Goal: Information Seeking & Learning: Understand process/instructions

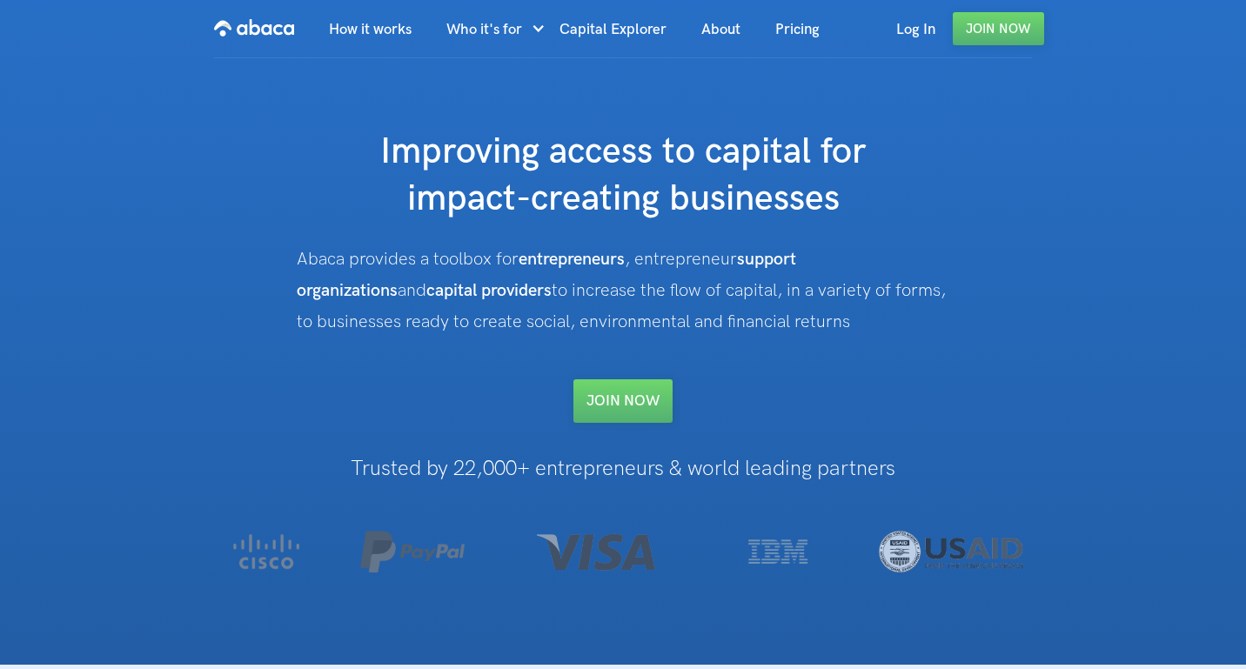
click at [1148, 664] on div "How It works Who it's for Entrepreneurs Investors For Support Organizations Coa…" at bounding box center [623, 332] width 1246 height 665
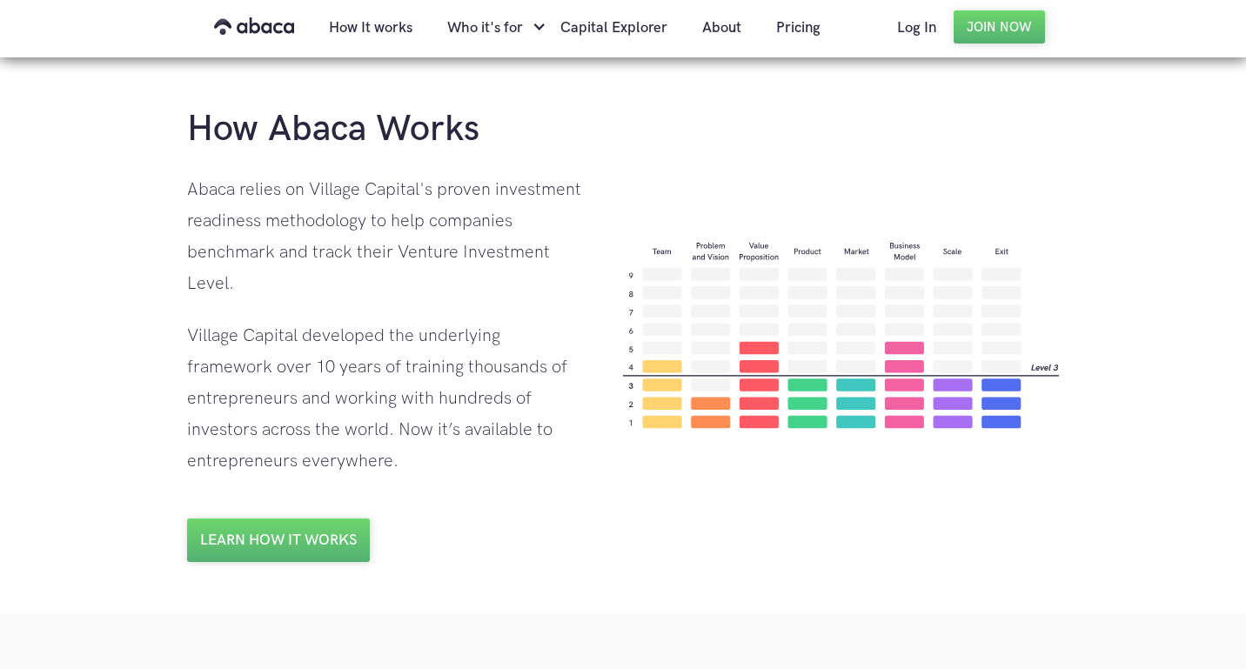
scroll to position [1202, 0]
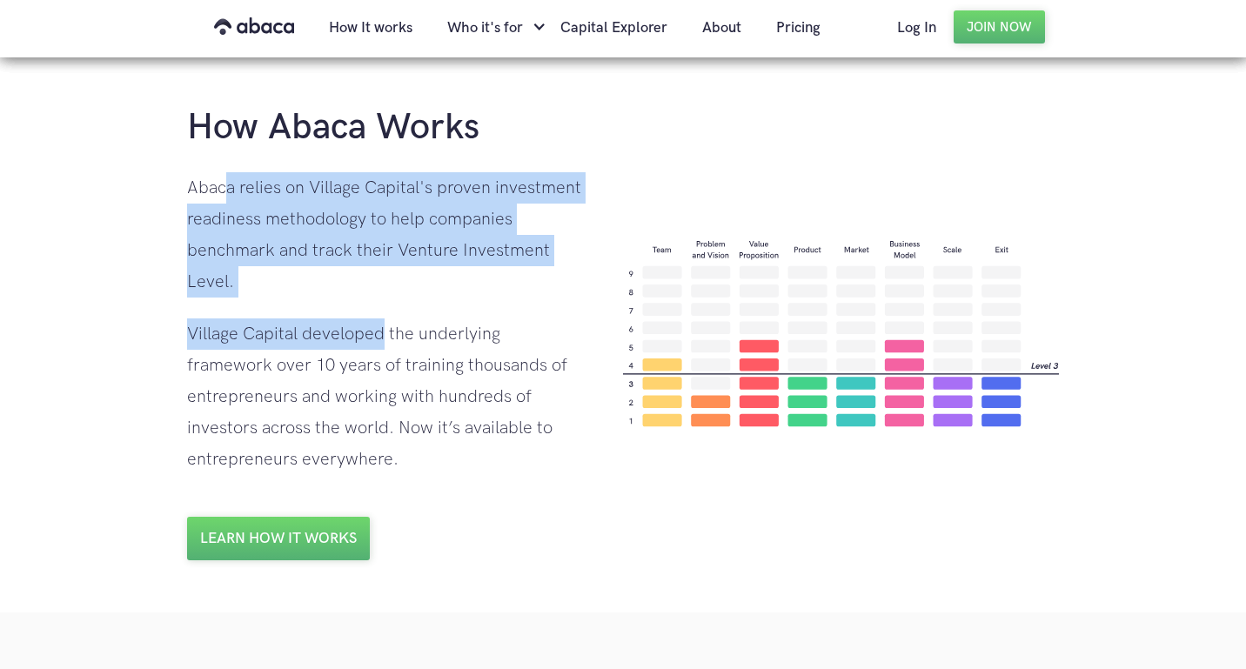
drag, startPoint x: 230, startPoint y: 180, endPoint x: 383, endPoint y: 326, distance: 211.6
click at [383, 326] on div "How Abaca Works Abaca relies on Village Capital's proven investment readiness m…" at bounding box center [387, 332] width 401 height 456
click at [383, 326] on div "Village Capital developed the underlying framework over 10 years of training th…" at bounding box center [387, 396] width 401 height 157
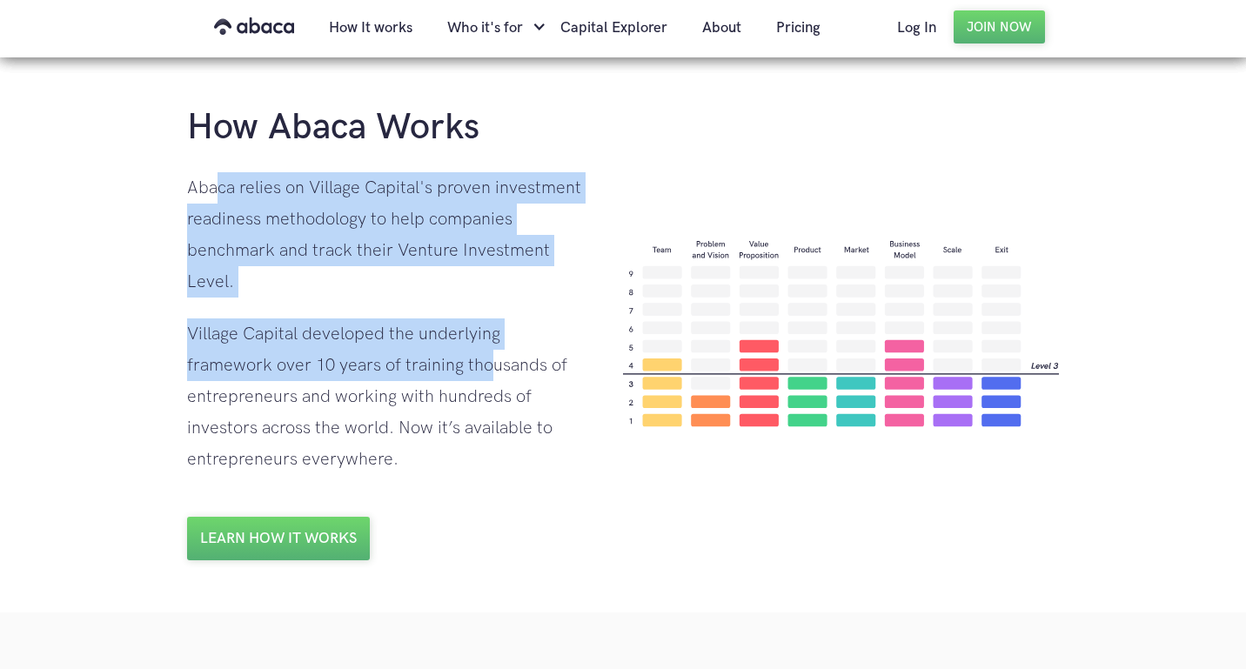
drag, startPoint x: 214, startPoint y: 190, endPoint x: 398, endPoint y: 368, distance: 255.3
click at [398, 368] on div "How Abaca Works Abaca relies on Village Capital's proven investment readiness m…" at bounding box center [387, 332] width 401 height 456
click at [398, 368] on div "Village Capital developed the underlying framework over 10 years of training th…" at bounding box center [387, 396] width 401 height 157
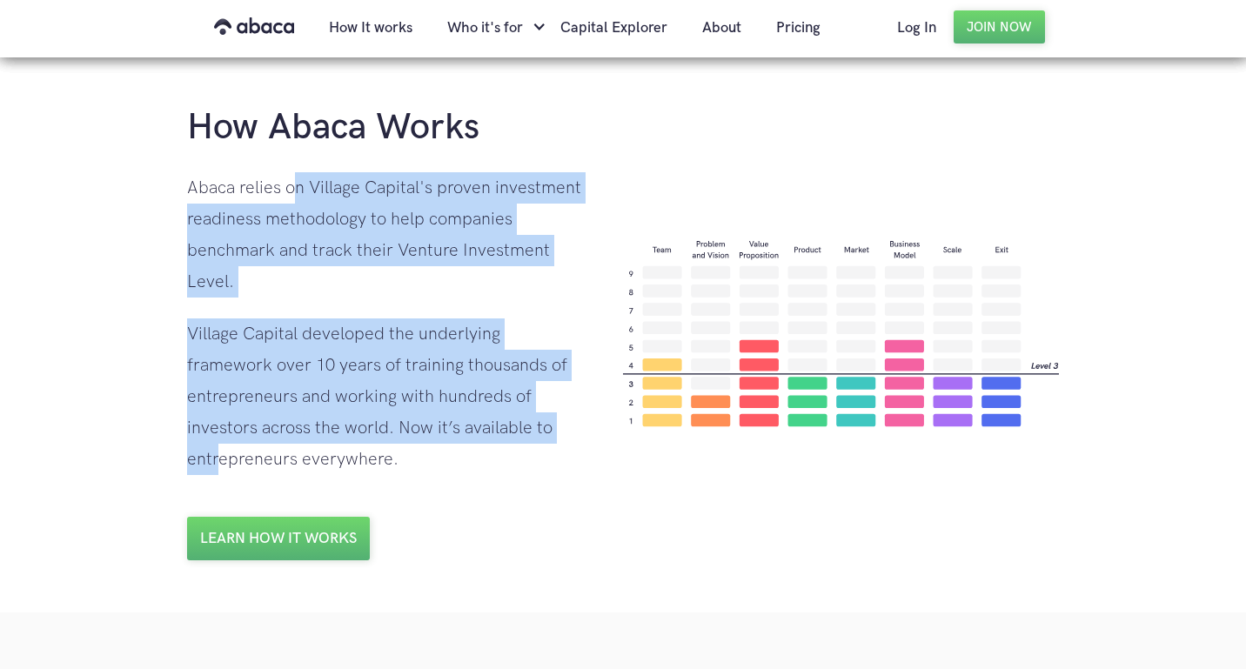
drag, startPoint x: 429, startPoint y: 424, endPoint x: 292, endPoint y: 174, distance: 284.6
click at [292, 174] on div "How Abaca Works Abaca relies on Village Capital's proven investment readiness m…" at bounding box center [387, 332] width 401 height 456
click at [292, 174] on div "Abaca relies on Village Capital's proven investment readiness methodology to he…" at bounding box center [387, 234] width 401 height 125
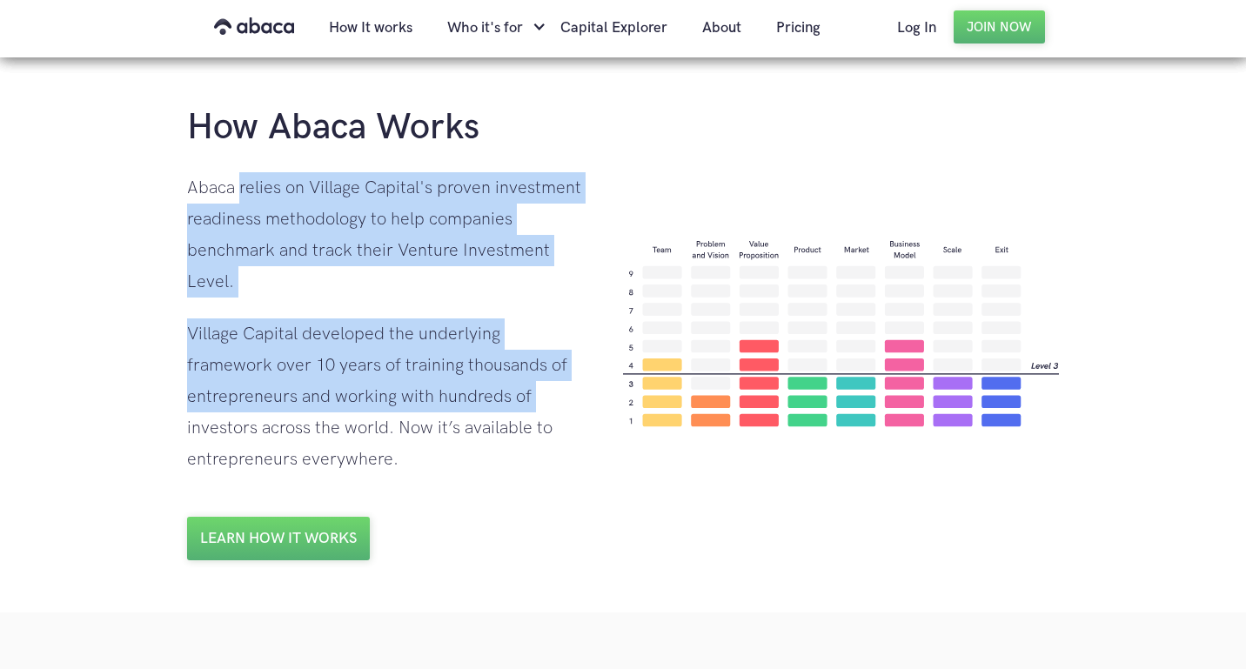
drag, startPoint x: 239, startPoint y: 188, endPoint x: 419, endPoint y: 396, distance: 275.0
click at [419, 396] on div "How Abaca Works Abaca relies on Village Capital's proven investment readiness m…" at bounding box center [387, 332] width 401 height 456
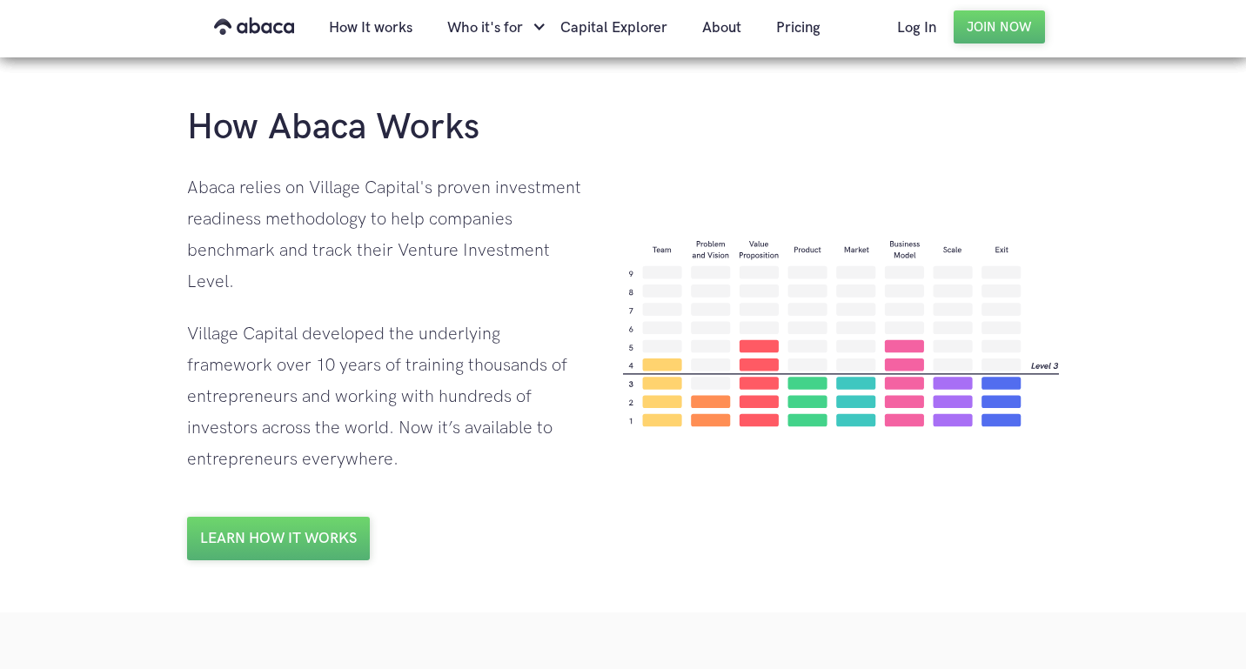
click at [529, 423] on div "Village Capital developed the underlying framework over 10 years of training th…" at bounding box center [387, 396] width 401 height 157
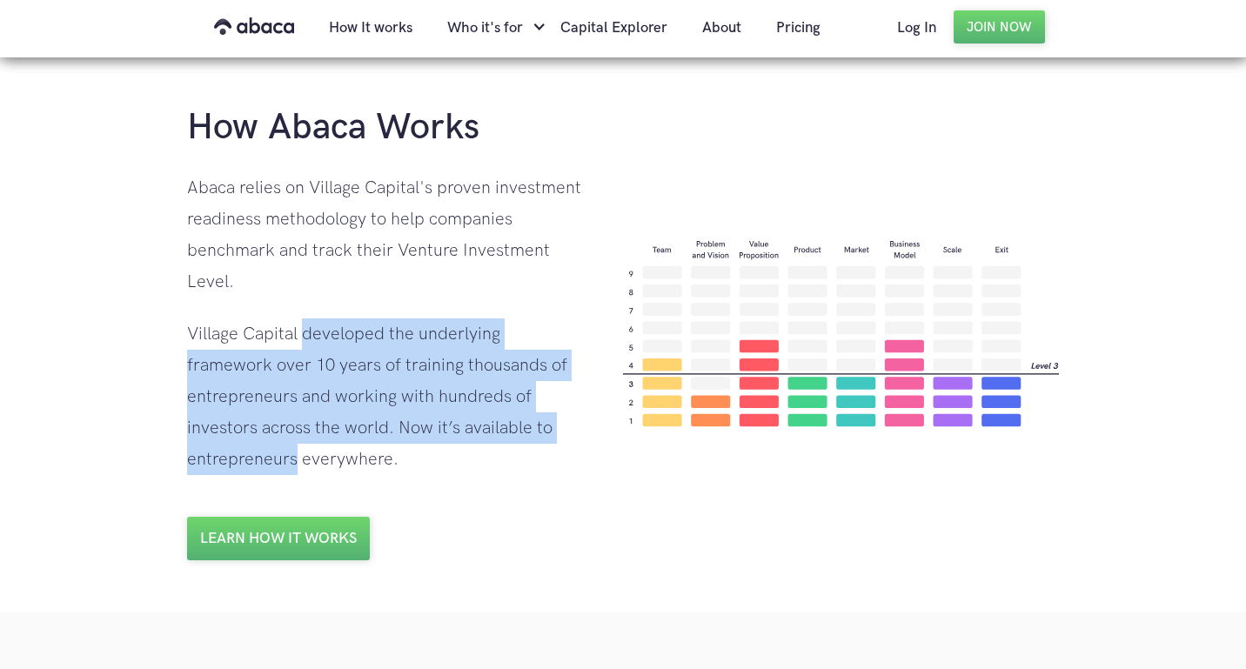
drag, startPoint x: 589, startPoint y: 422, endPoint x: 304, endPoint y: 337, distance: 297.8
click at [304, 337] on div "How Abaca Works Abaca relies on Village Capital's proven investment readiness m…" at bounding box center [623, 332] width 872 height 456
click at [304, 337] on div "Village Capital developed the underlying framework over 10 years of training th…" at bounding box center [387, 396] width 401 height 157
drag, startPoint x: 271, startPoint y: 309, endPoint x: 411, endPoint y: 434, distance: 187.9
click at [411, 434] on div "How Abaca Works Abaca relies on Village Capital's proven investment readiness m…" at bounding box center [387, 332] width 401 height 456
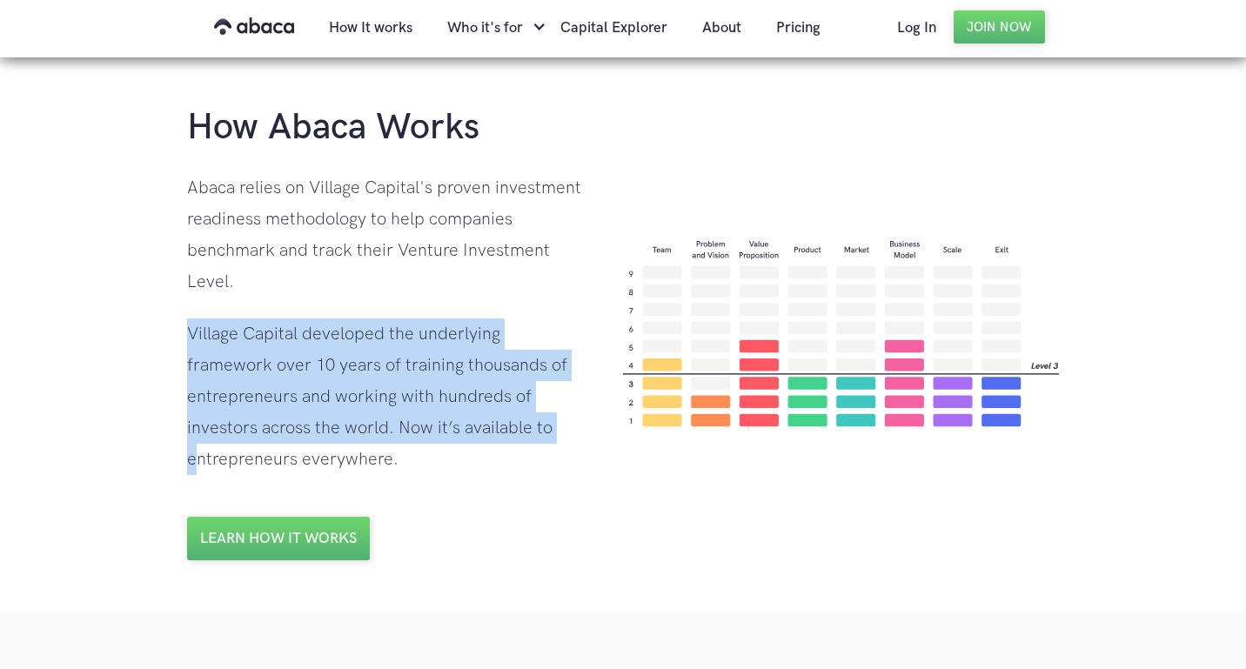
click at [411, 434] on div "Village Capital developed the underlying framework over 10 years of training th…" at bounding box center [387, 396] width 401 height 157
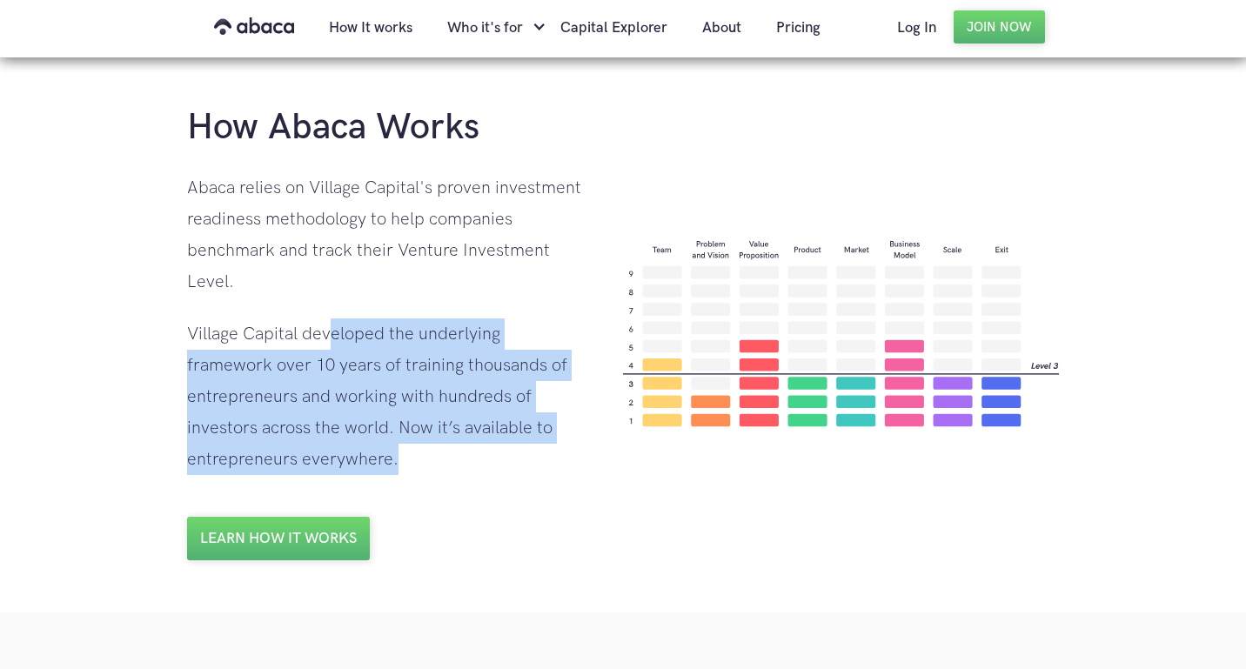
drag, startPoint x: 373, startPoint y: 472, endPoint x: 332, endPoint y: 324, distance: 153.4
click at [332, 324] on div "Village Capital developed the underlying framework over 10 years of training th…" at bounding box center [387, 396] width 401 height 157
click at [333, 324] on div "Village Capital developed the underlying framework over 10 years of training th…" at bounding box center [387, 396] width 401 height 157
drag, startPoint x: 324, startPoint y: 291, endPoint x: 402, endPoint y: 463, distance: 188.0
click at [402, 463] on div "How Abaca Works Abaca relies on Village Capital's proven investment readiness m…" at bounding box center [387, 332] width 401 height 456
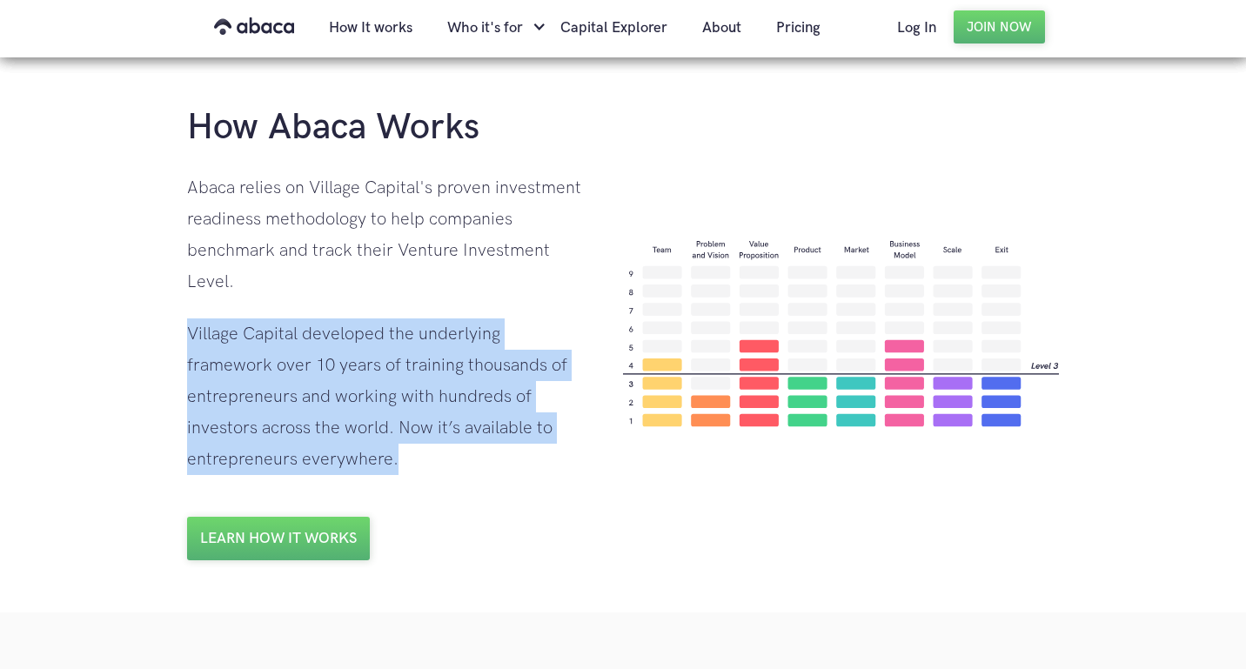
click at [402, 463] on div "Village Capital developed the underlying framework over 10 years of training th…" at bounding box center [387, 396] width 401 height 157
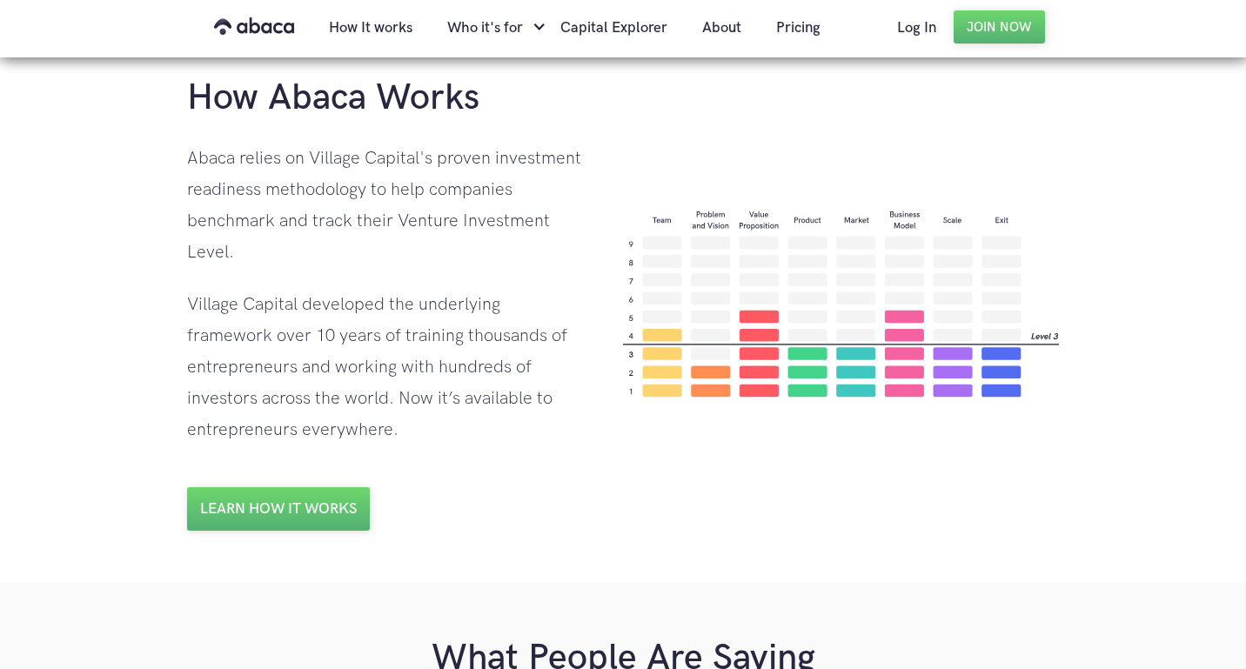
scroll to position [1234, 0]
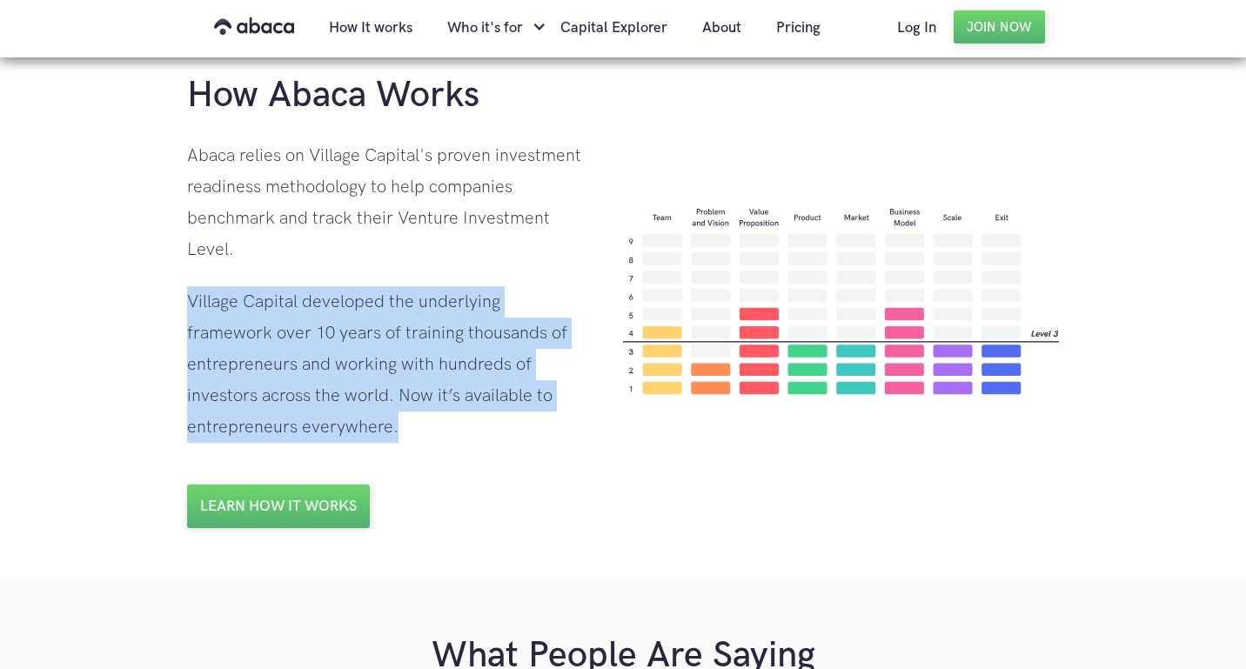
drag, startPoint x: 375, startPoint y: 266, endPoint x: 375, endPoint y: 424, distance: 157.4
click at [375, 424] on div "How Abaca Works Abaca relies on Village Capital's proven investment readiness m…" at bounding box center [387, 300] width 401 height 456
click at [375, 424] on div "Village Capital developed the underlying framework over 10 years of training th…" at bounding box center [387, 364] width 401 height 157
drag, startPoint x: 360, startPoint y: 449, endPoint x: 307, endPoint y: 253, distance: 202.8
click at [307, 253] on div "How Abaca Works Abaca relies on Village Capital's proven investment readiness m…" at bounding box center [387, 300] width 401 height 456
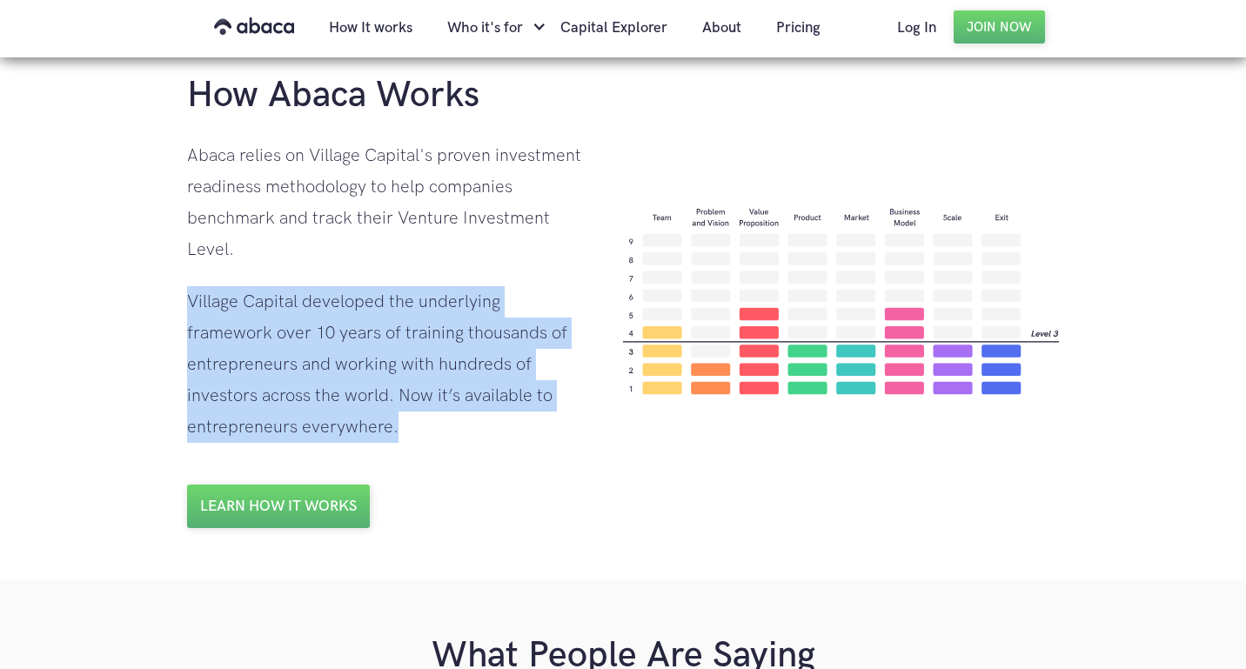
click at [307, 253] on div "Abaca relies on Village Capital's proven investment readiness methodology to he…" at bounding box center [387, 202] width 401 height 125
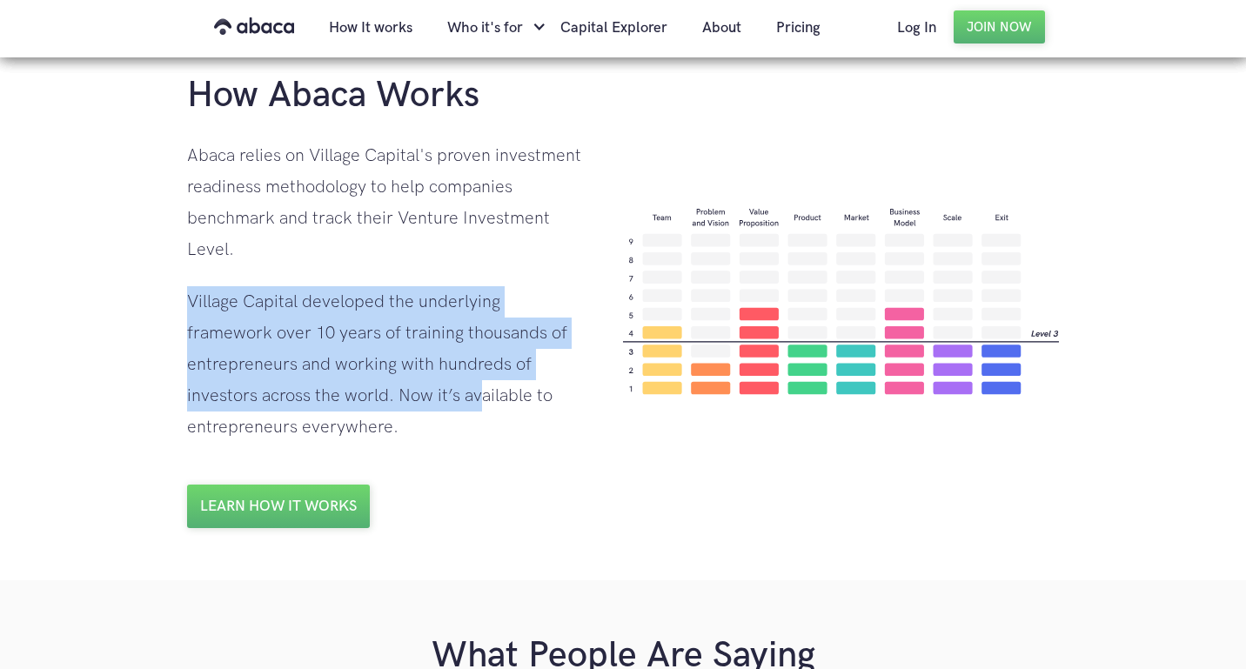
drag, startPoint x: 304, startPoint y: 271, endPoint x: 327, endPoint y: 404, distance: 135.1
click at [327, 404] on div "How Abaca Works Abaca relies on Village Capital's proven investment readiness m…" at bounding box center [387, 300] width 401 height 456
click at [327, 404] on div "Village Capital developed the underlying framework over 10 years of training th…" at bounding box center [387, 364] width 401 height 157
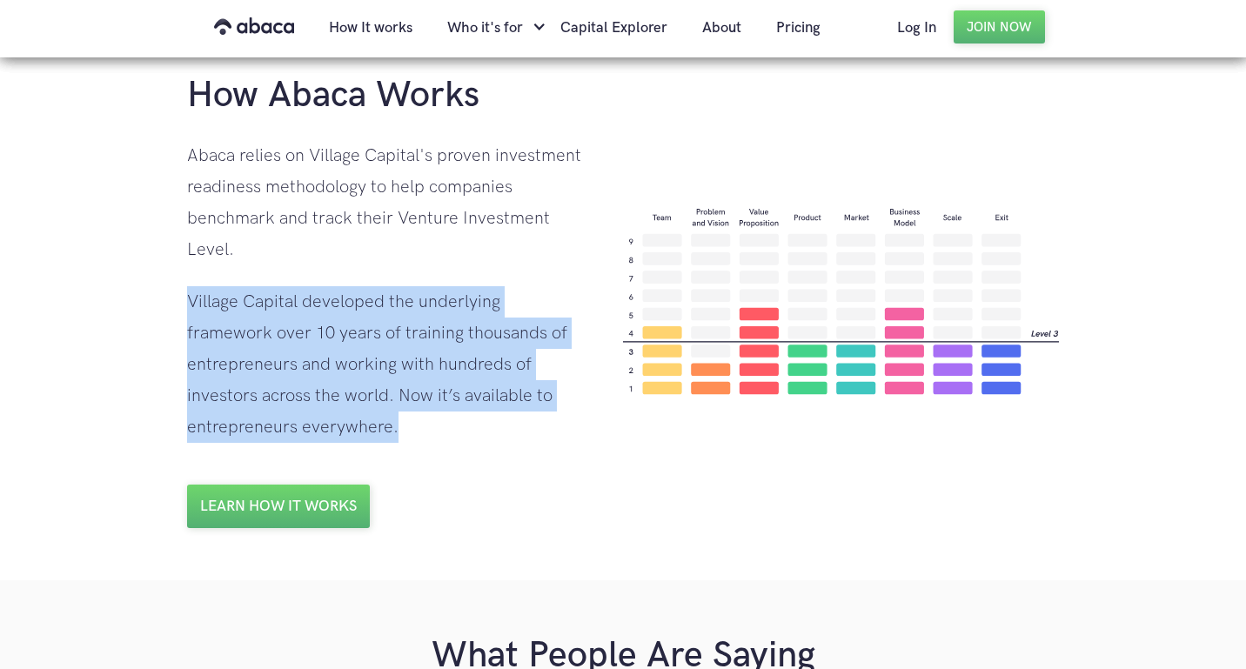
drag, startPoint x: 331, startPoint y: 437, endPoint x: 309, endPoint y: 282, distance: 156.5
click at [309, 282] on div "How Abaca Works Abaca relies on Village Capital's proven investment readiness m…" at bounding box center [387, 300] width 401 height 456
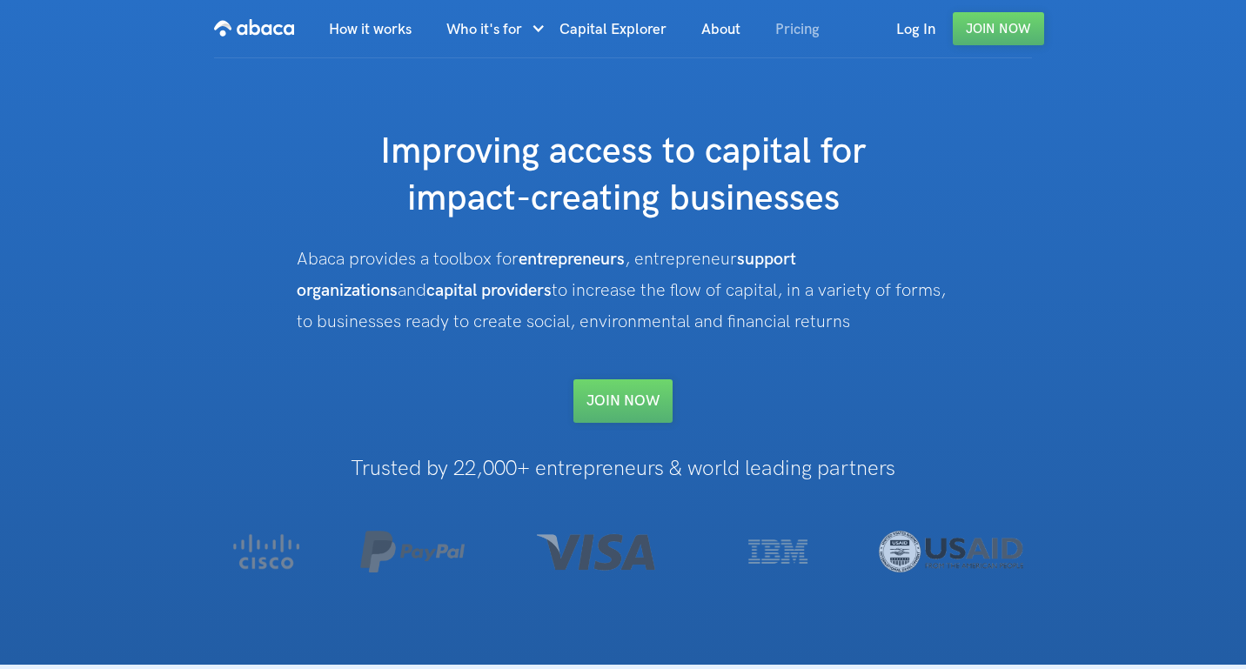
scroll to position [0, 0]
